Goal: Transaction & Acquisition: Purchase product/service

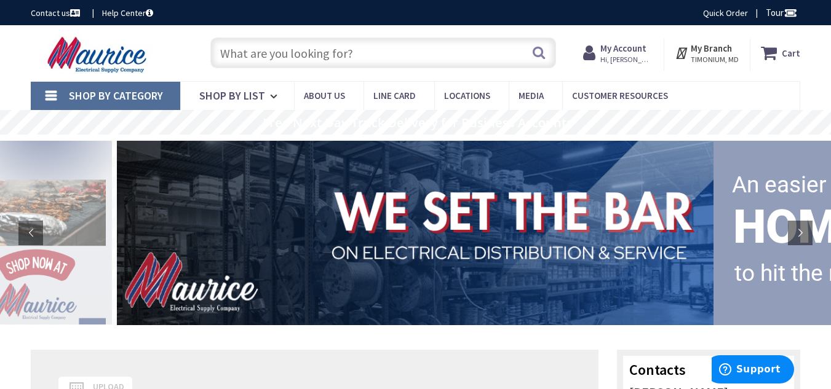
click at [327, 55] on input "text" at bounding box center [383, 53] width 346 height 31
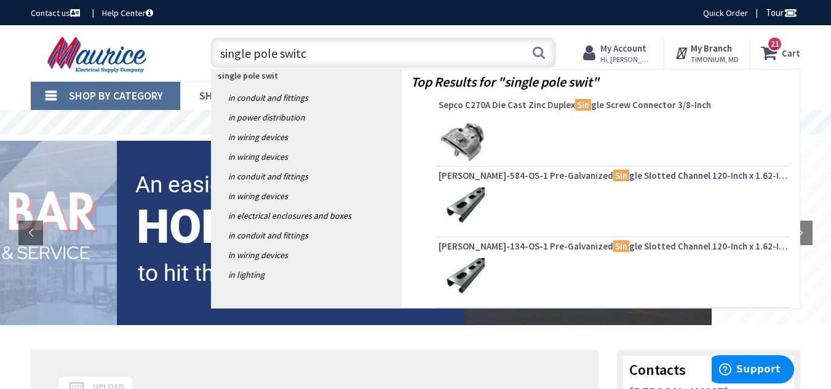
type input "single pole switch"
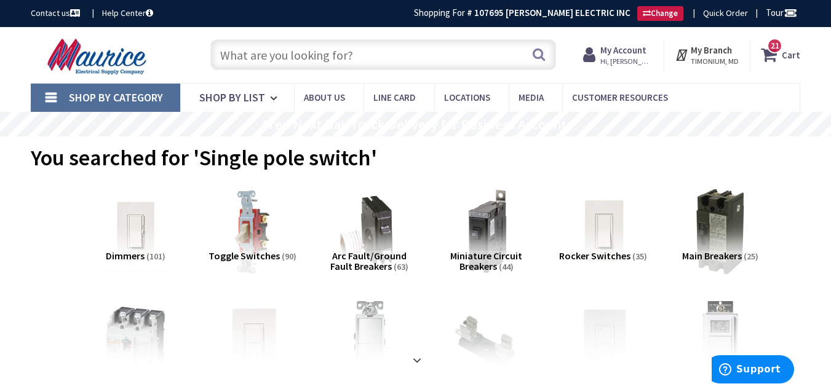
click at [298, 64] on input "text" at bounding box center [383, 54] width 346 height 31
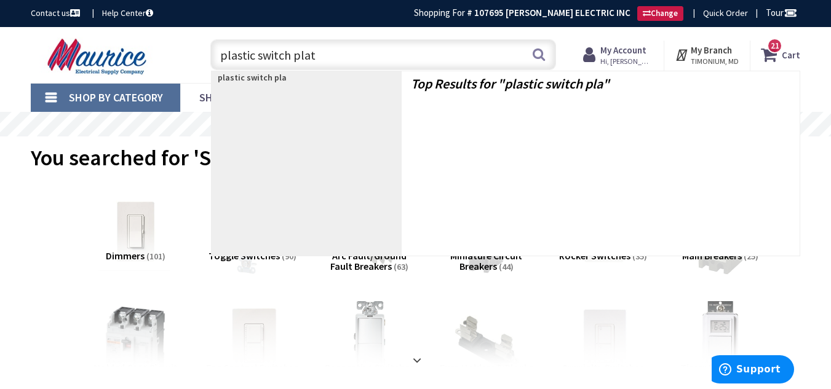
type input "plastic switch plate"
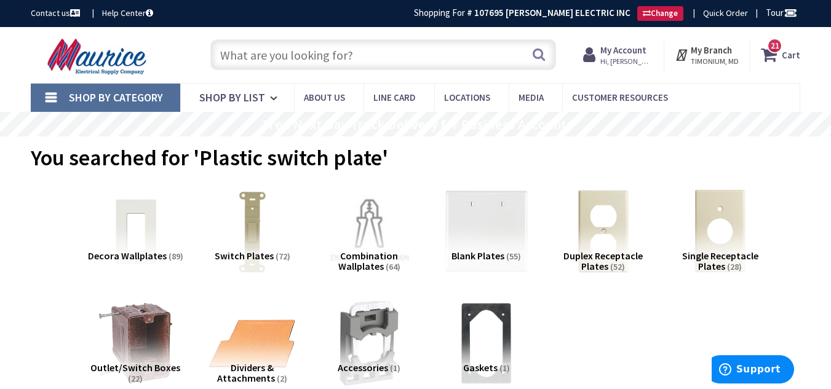
click at [322, 60] on input "text" at bounding box center [383, 54] width 346 height 31
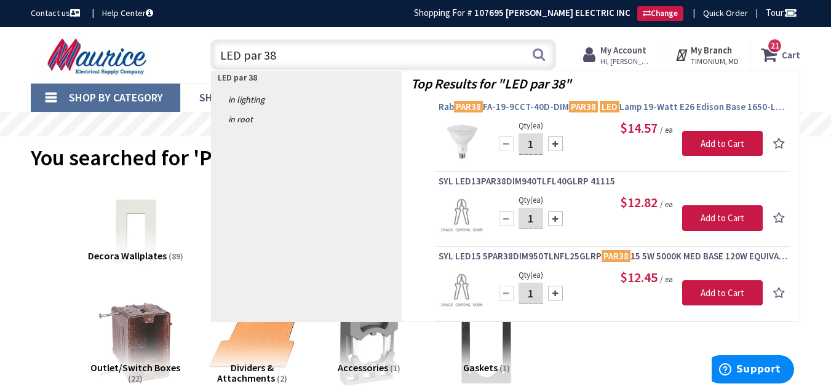
type input "LED par 38"
click at [552, 104] on span "Rab PAR38 FA-19-9CCT-40D-DIM PAR38 LED Lamp 19-Watt E26 Edison Base 1650-Lumens…" at bounding box center [612, 107] width 349 height 12
